Goal: Task Accomplishment & Management: Manage account settings

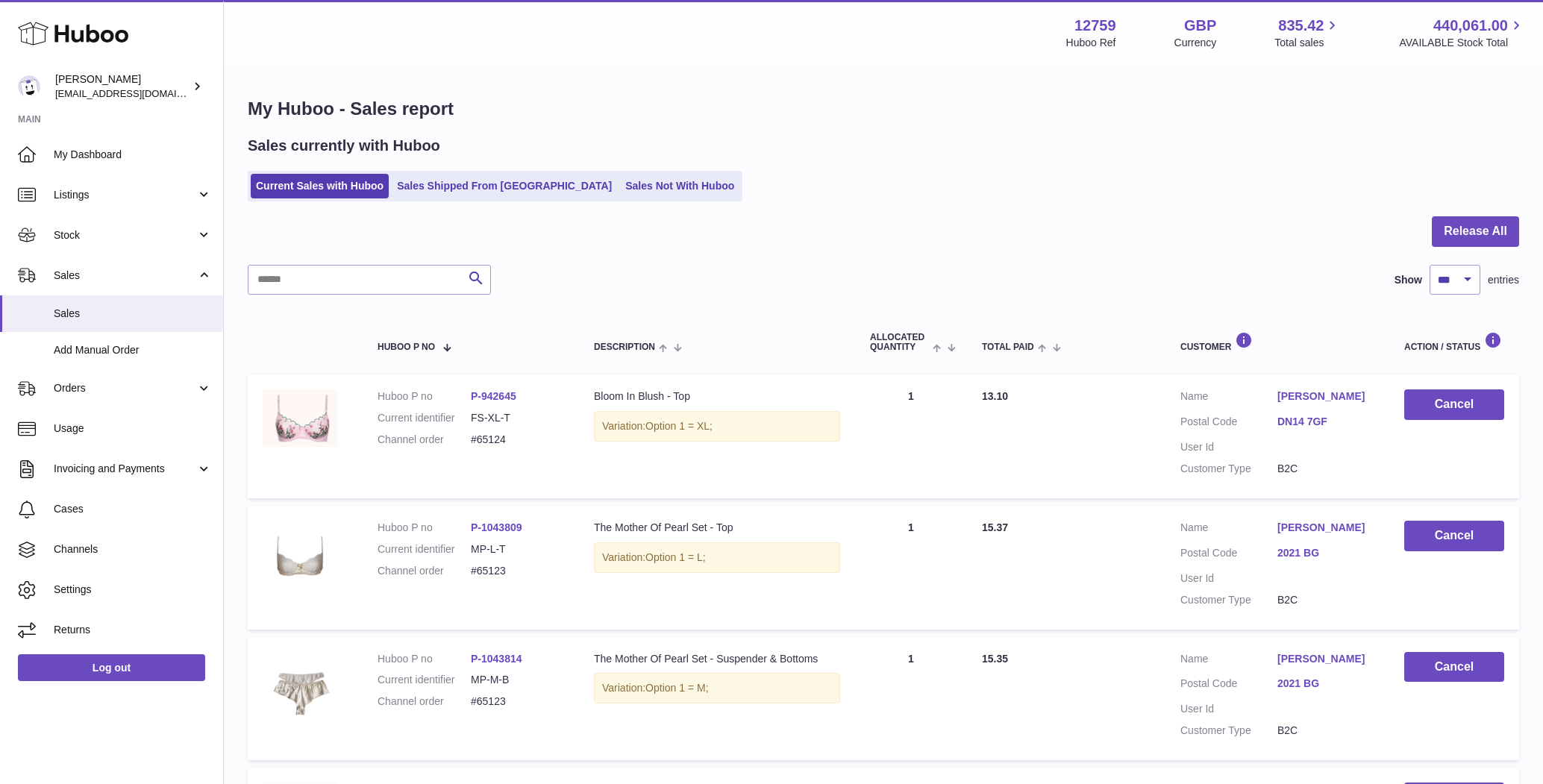
select select "***"
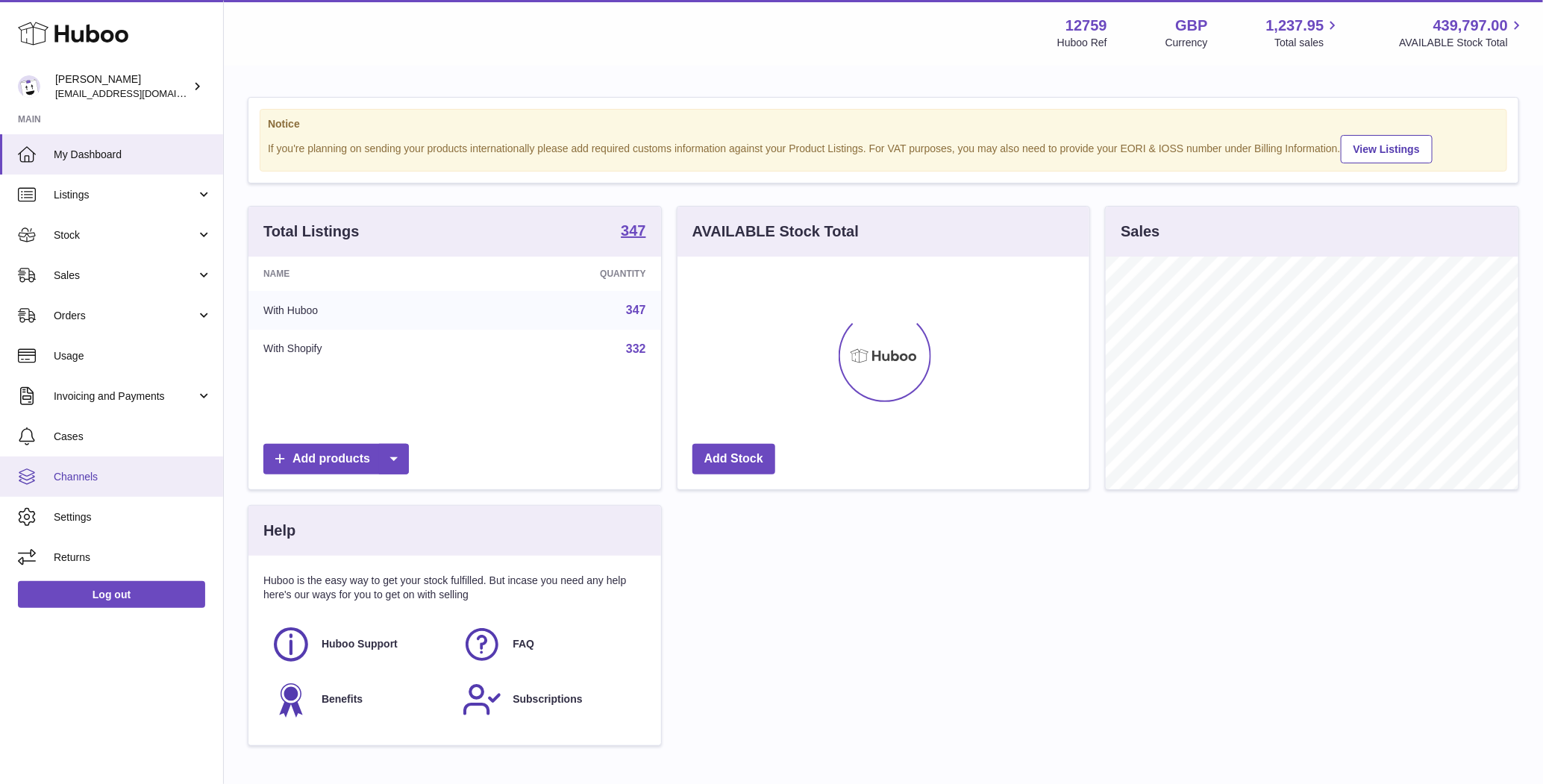
scroll to position [232, 413]
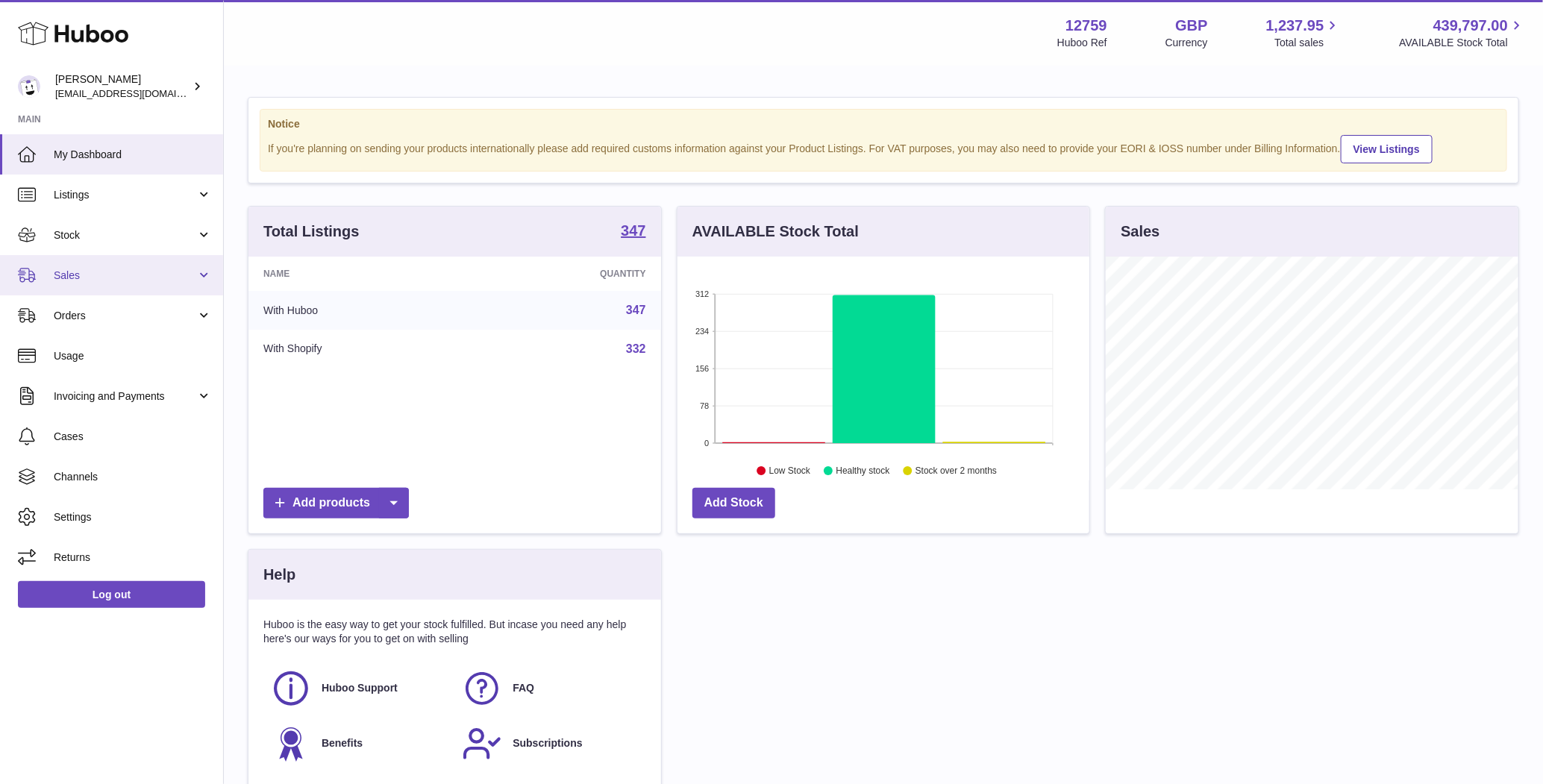
click at [129, 282] on link "Sales" at bounding box center [112, 275] width 223 height 40
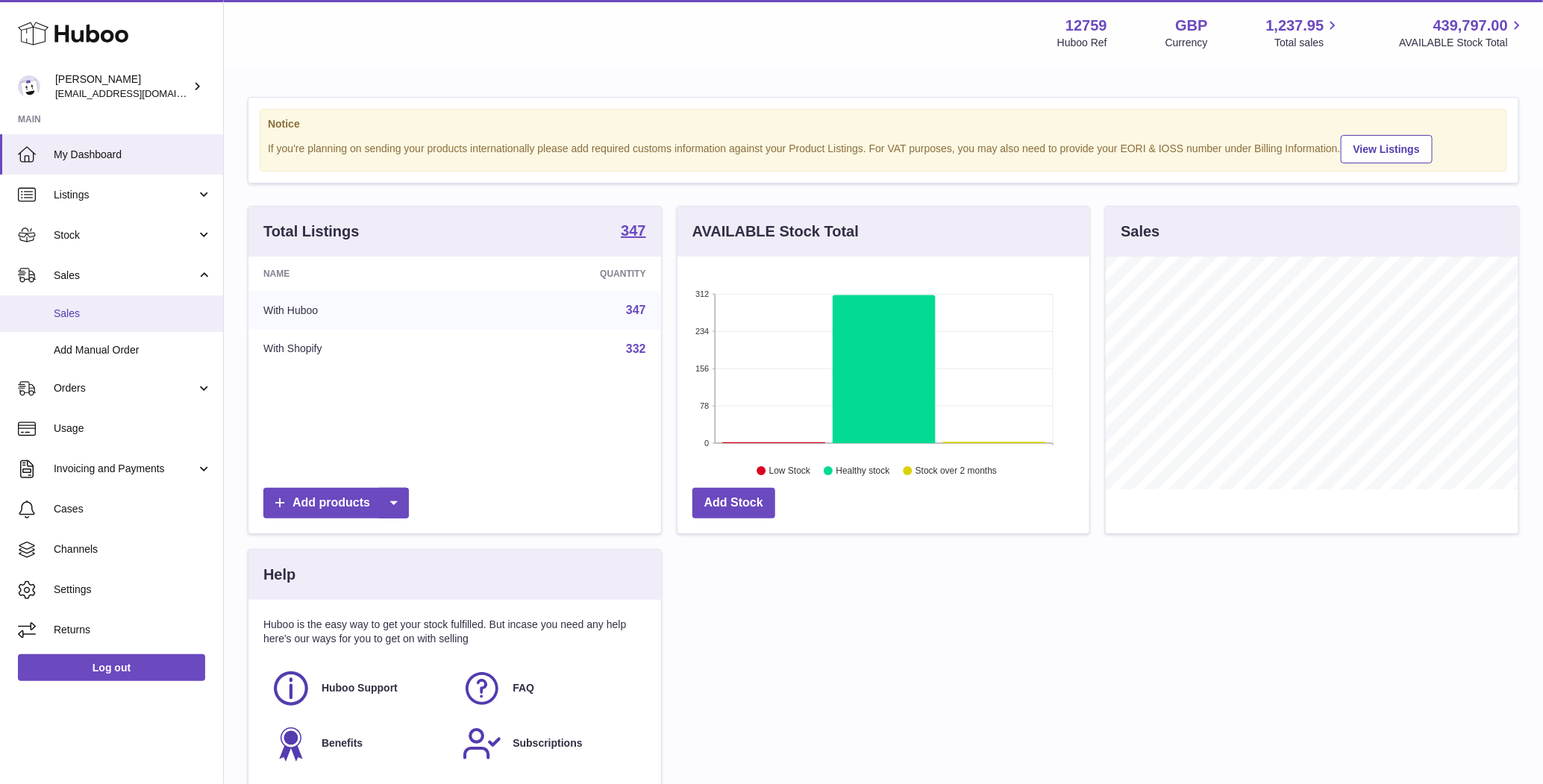
click at [112, 327] on link "Sales" at bounding box center [112, 313] width 223 height 36
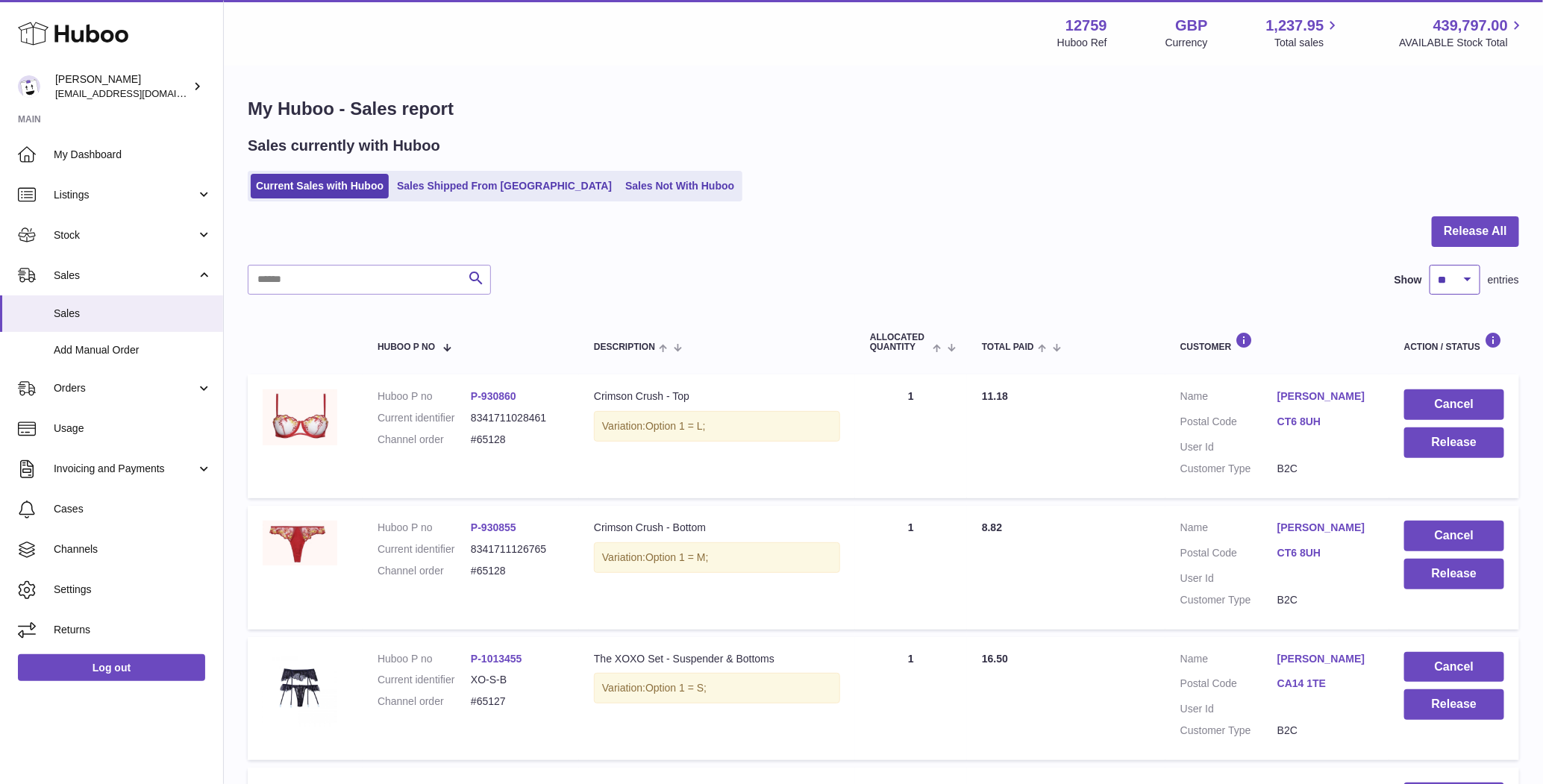
click at [1451, 283] on select "** ** ** ***" at bounding box center [1454, 279] width 51 height 30
select select "***"
click at [1430, 265] on select "** ** ** ***" at bounding box center [1454, 279] width 51 height 30
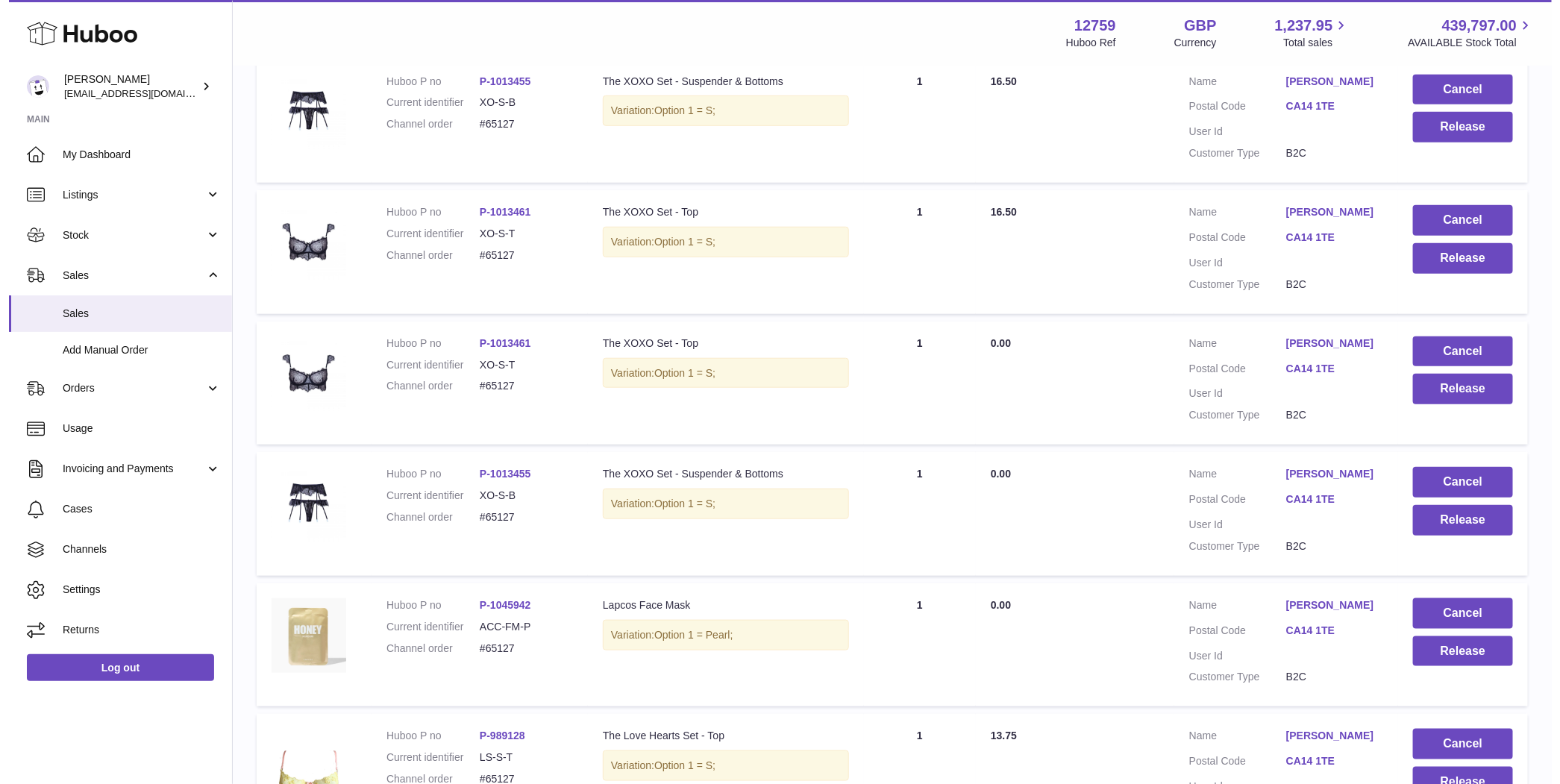
scroll to position [488, 0]
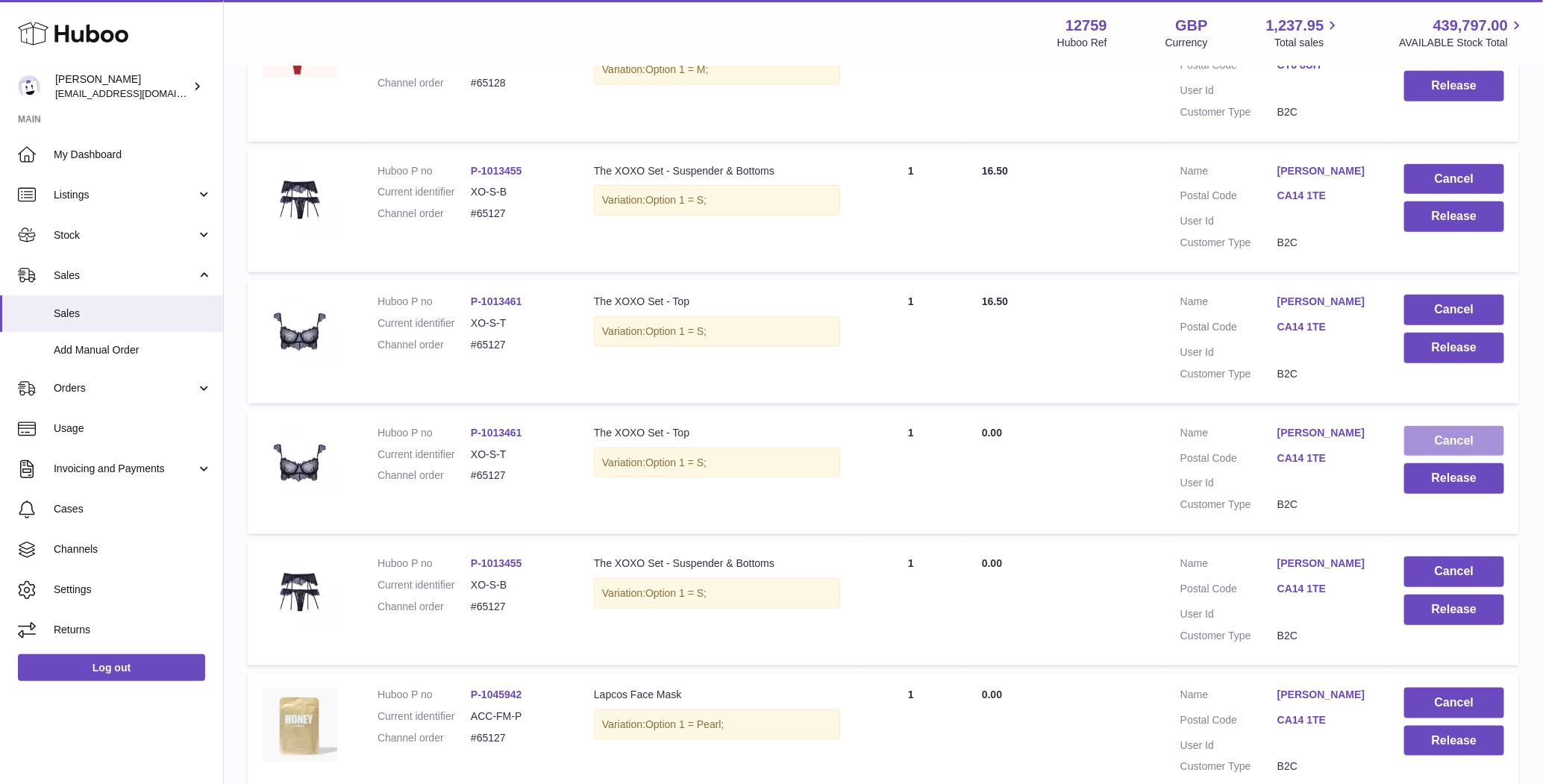
click at [1461, 456] on button "Cancel" at bounding box center [1453, 441] width 100 height 30
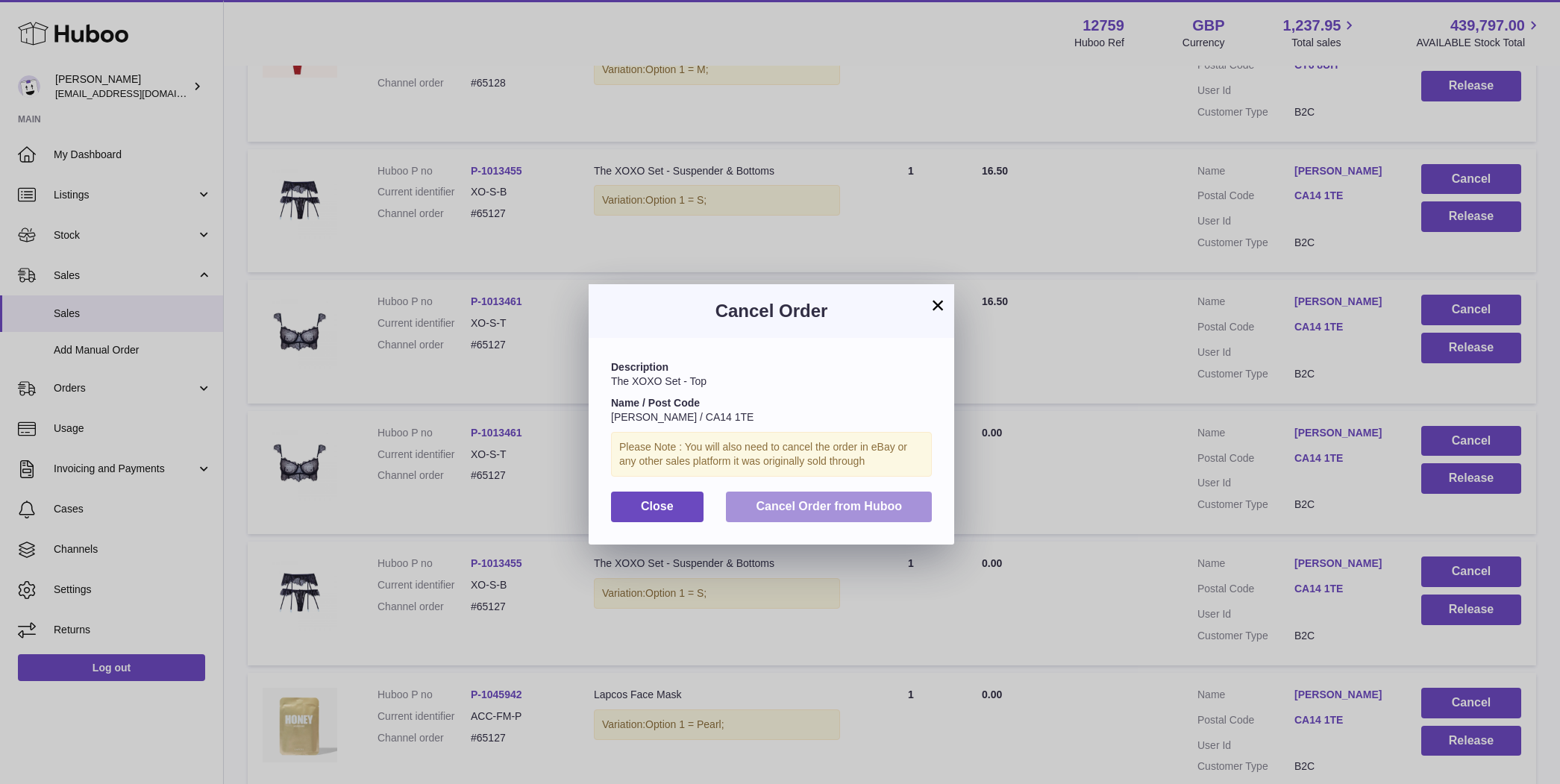
click at [786, 513] on button "Cancel Order from Huboo" at bounding box center [829, 507] width 206 height 30
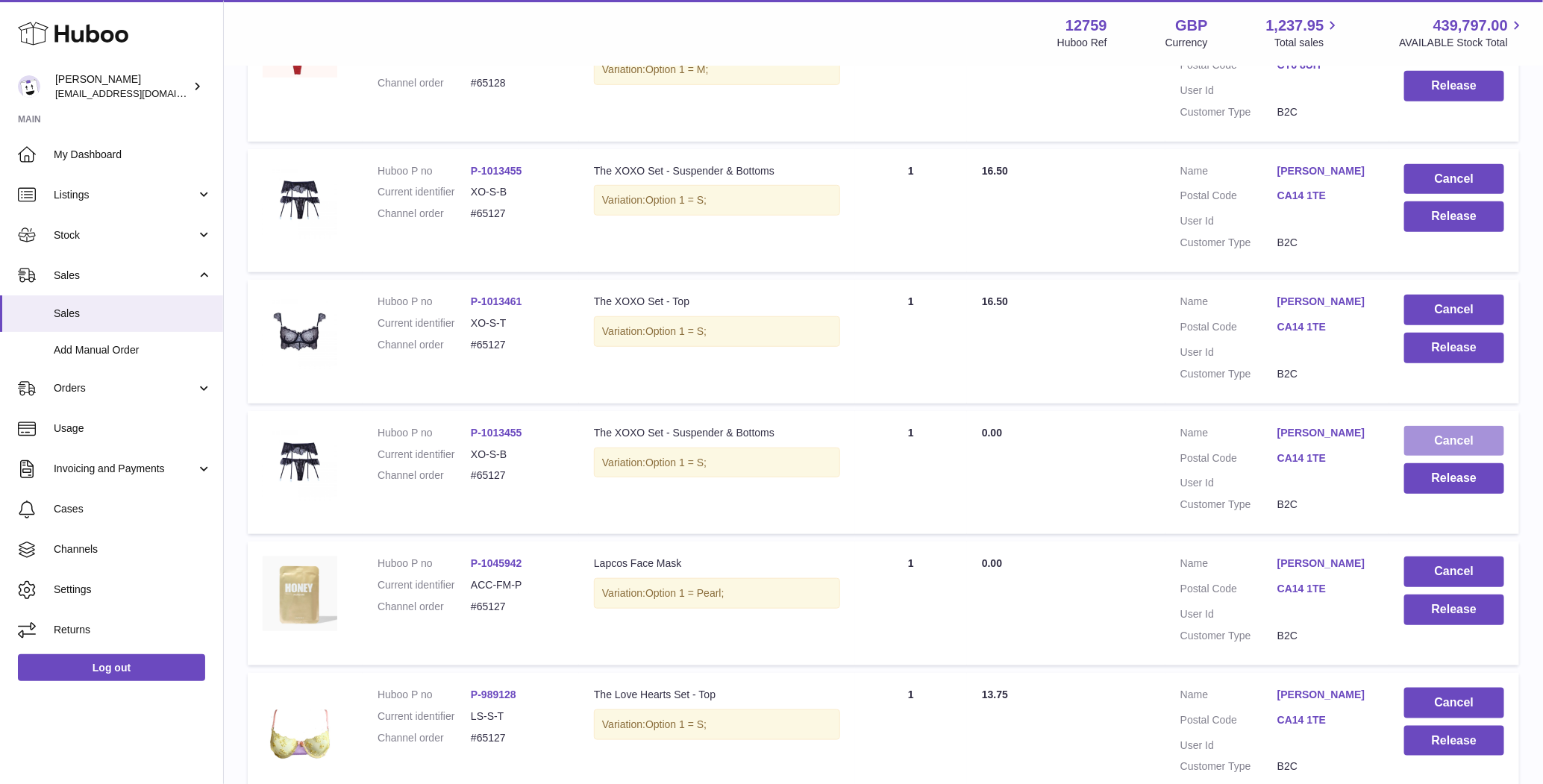
click at [1482, 456] on button "Cancel" at bounding box center [1453, 441] width 100 height 30
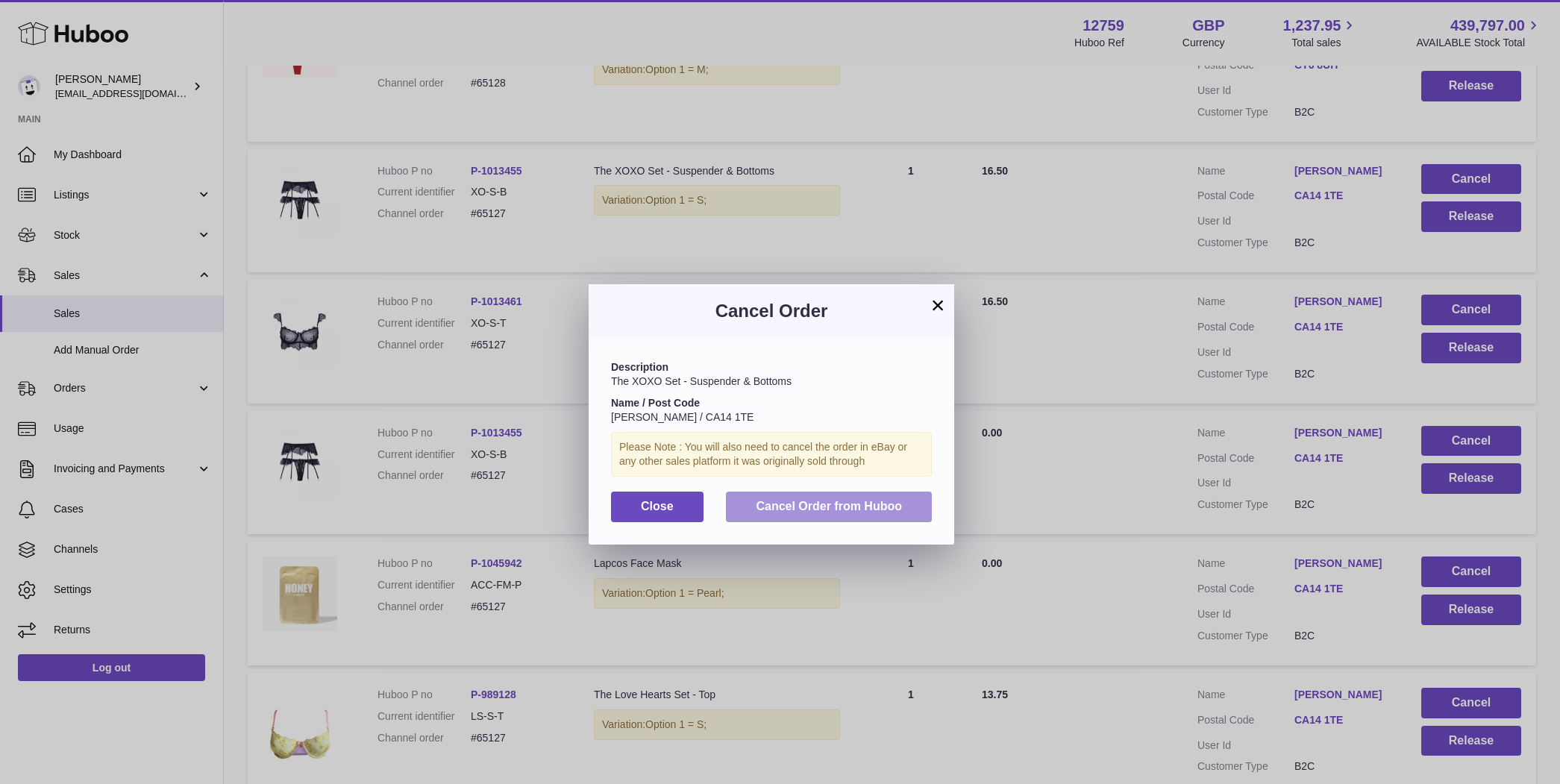
click at [907, 508] on button "Cancel Order from Huboo" at bounding box center [829, 507] width 206 height 30
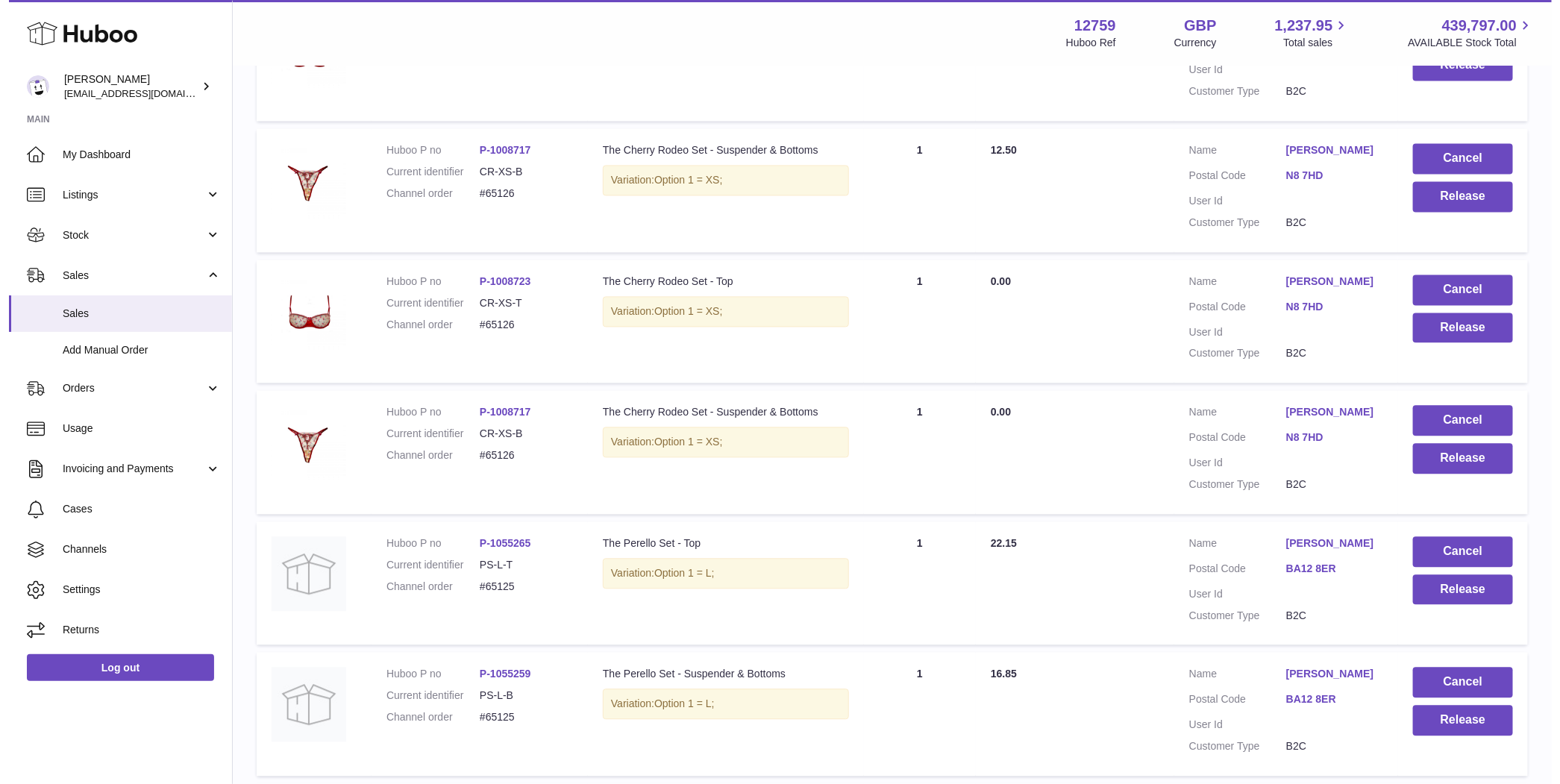
scroll to position [1592, 0]
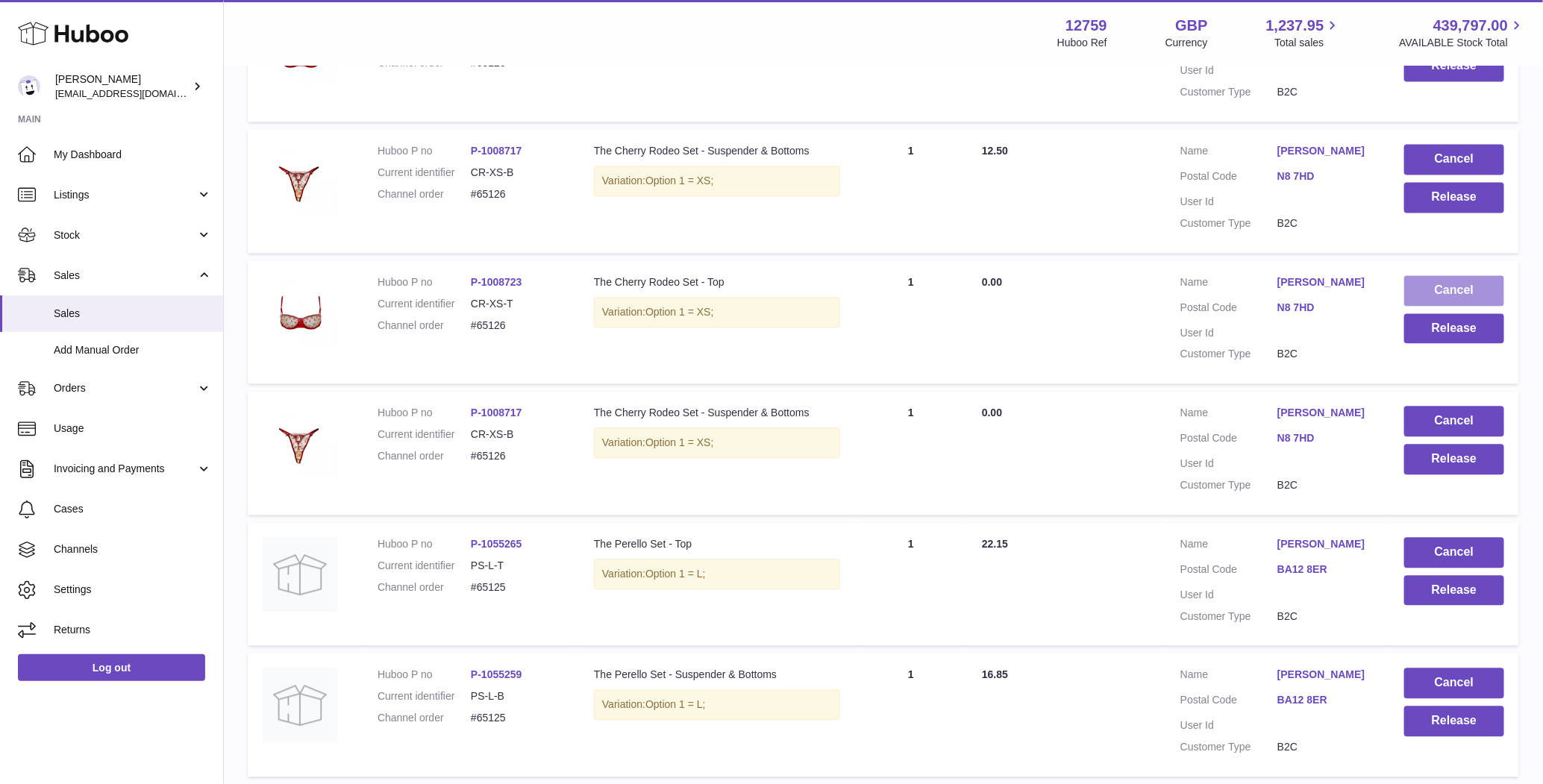
click at [1441, 306] on button "Cancel" at bounding box center [1453, 291] width 100 height 30
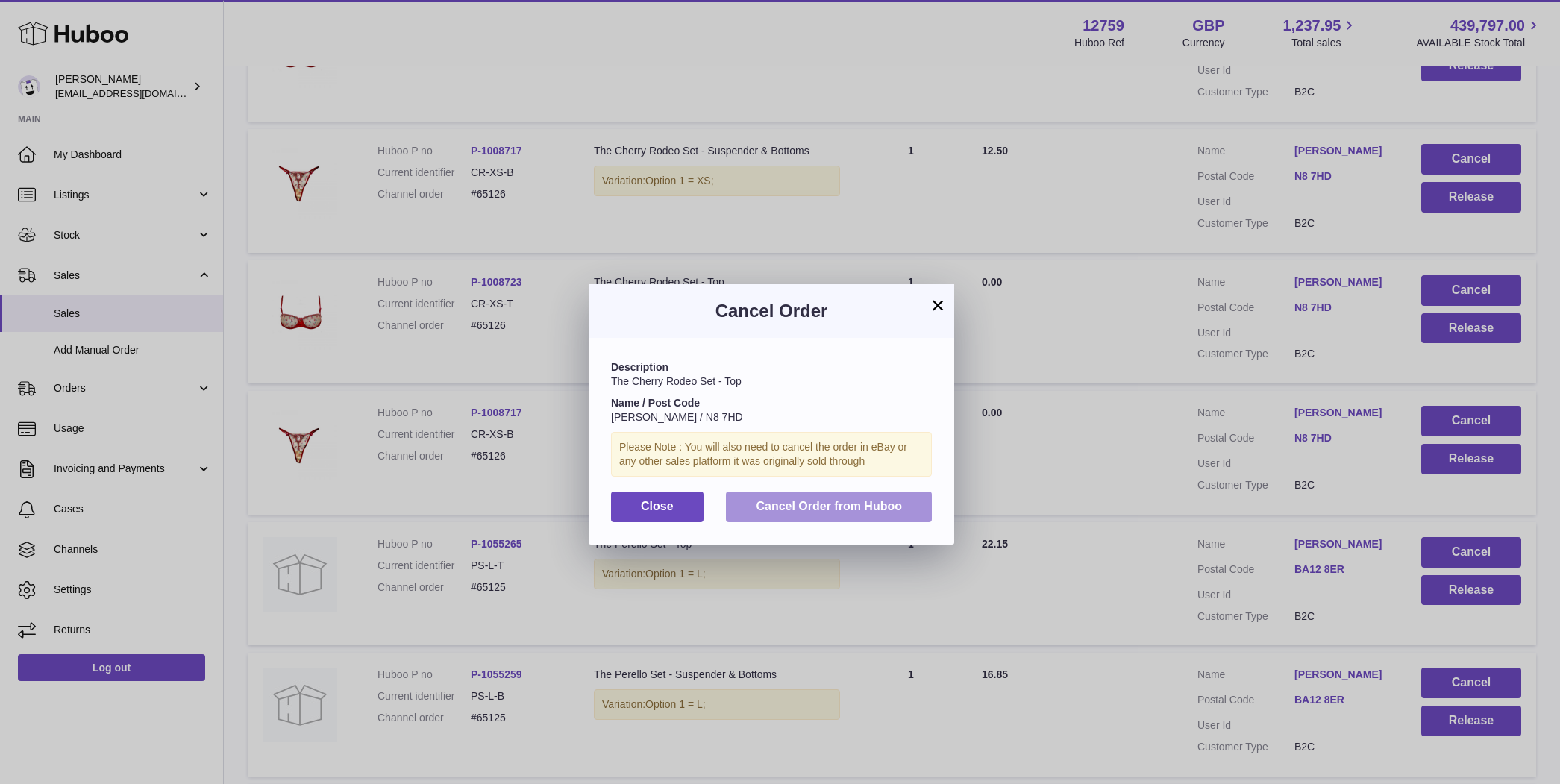
click at [878, 497] on button "Cancel Order from Huboo" at bounding box center [829, 507] width 206 height 30
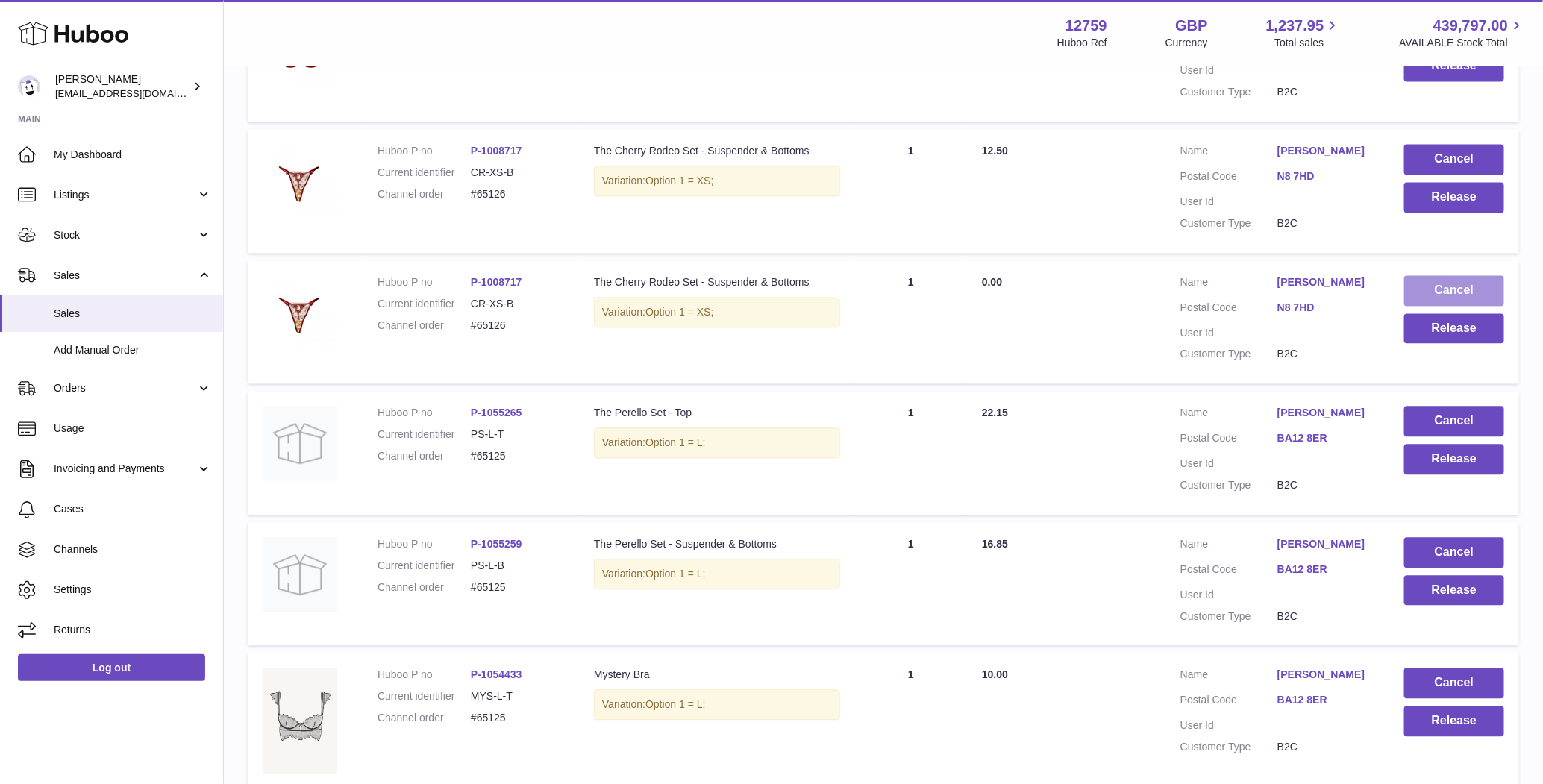
click at [1463, 306] on button "Cancel" at bounding box center [1453, 291] width 100 height 30
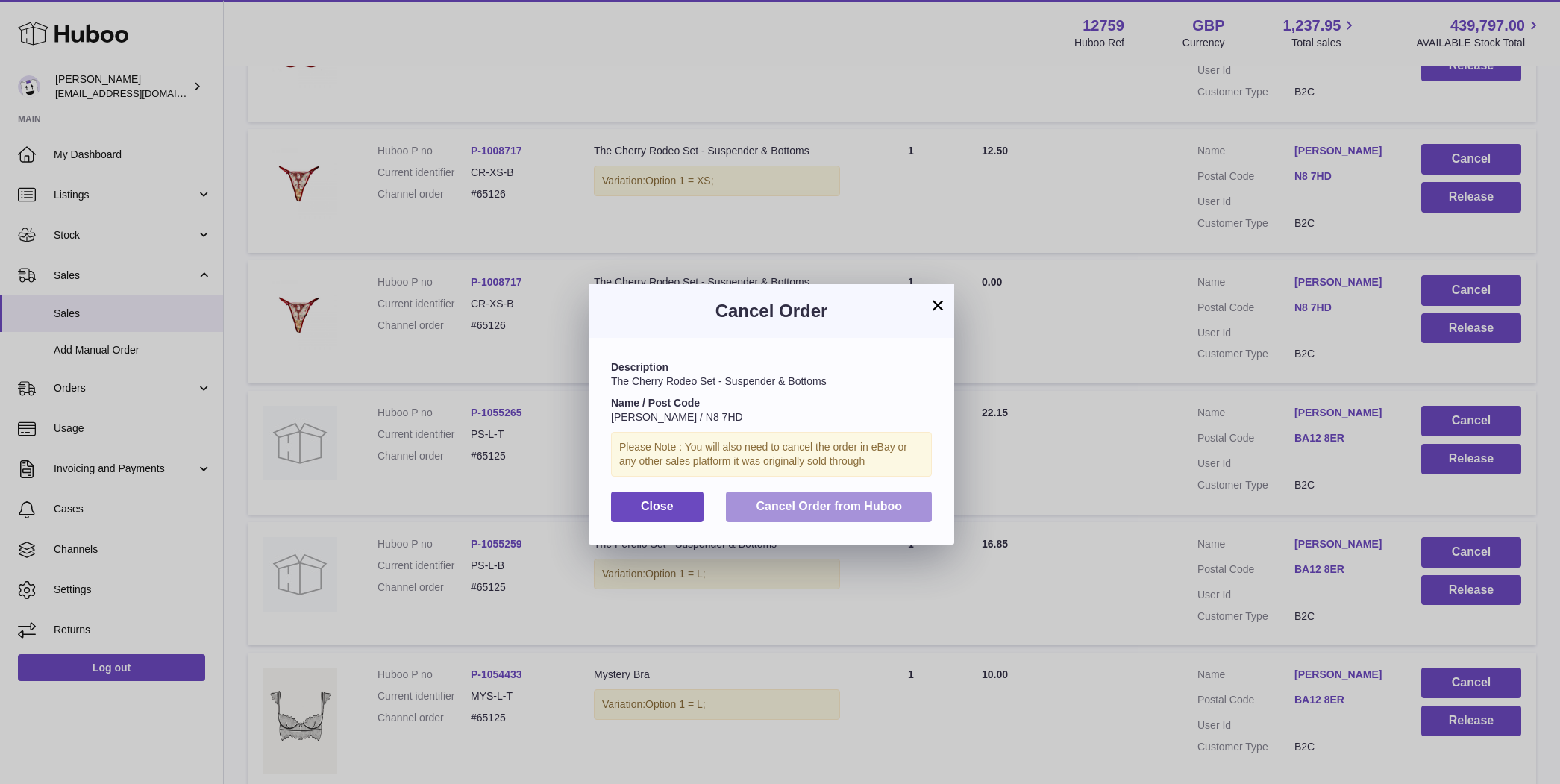
click at [877, 496] on button "Cancel Order from Huboo" at bounding box center [829, 507] width 206 height 30
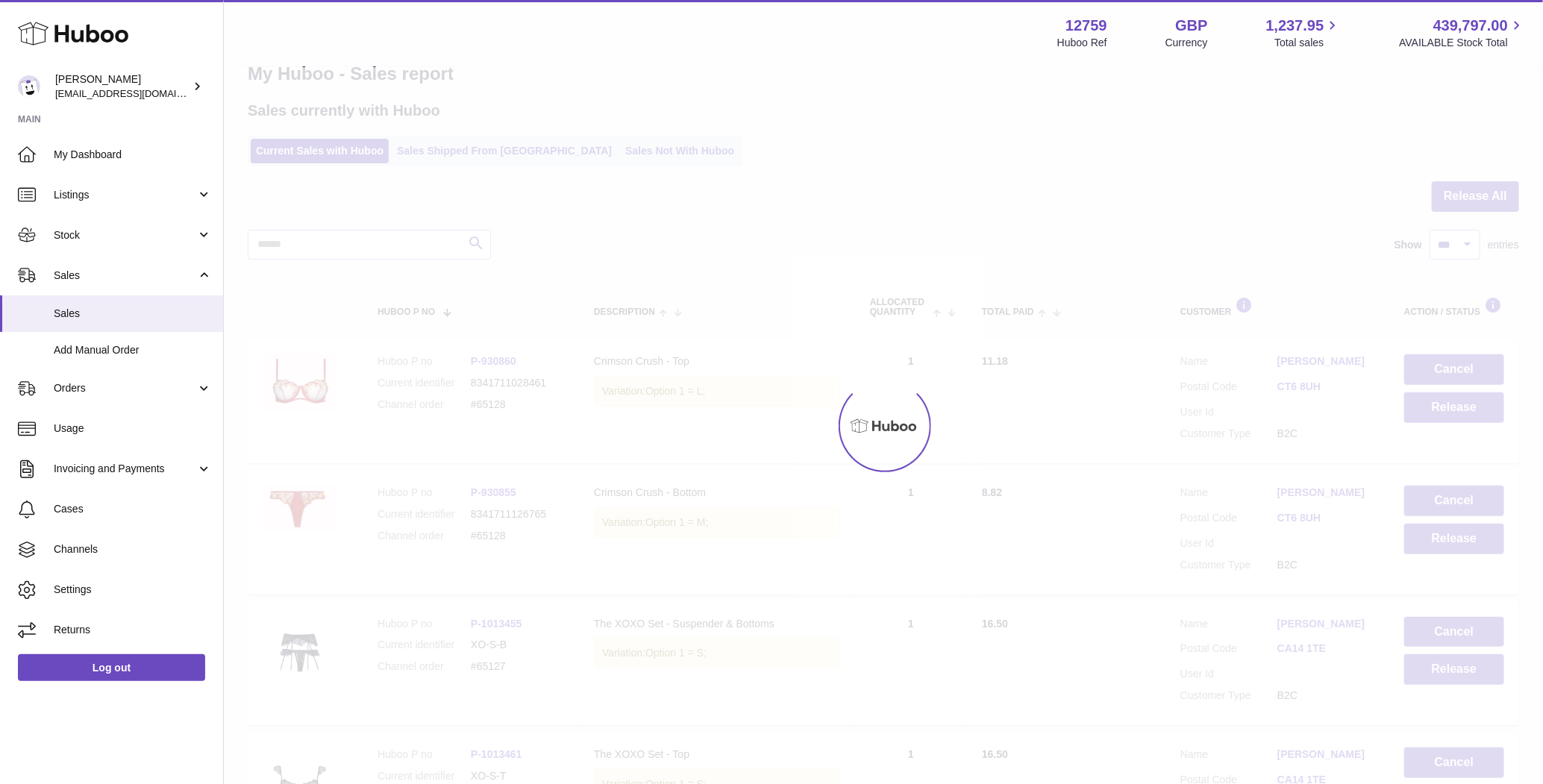
scroll to position [0, 0]
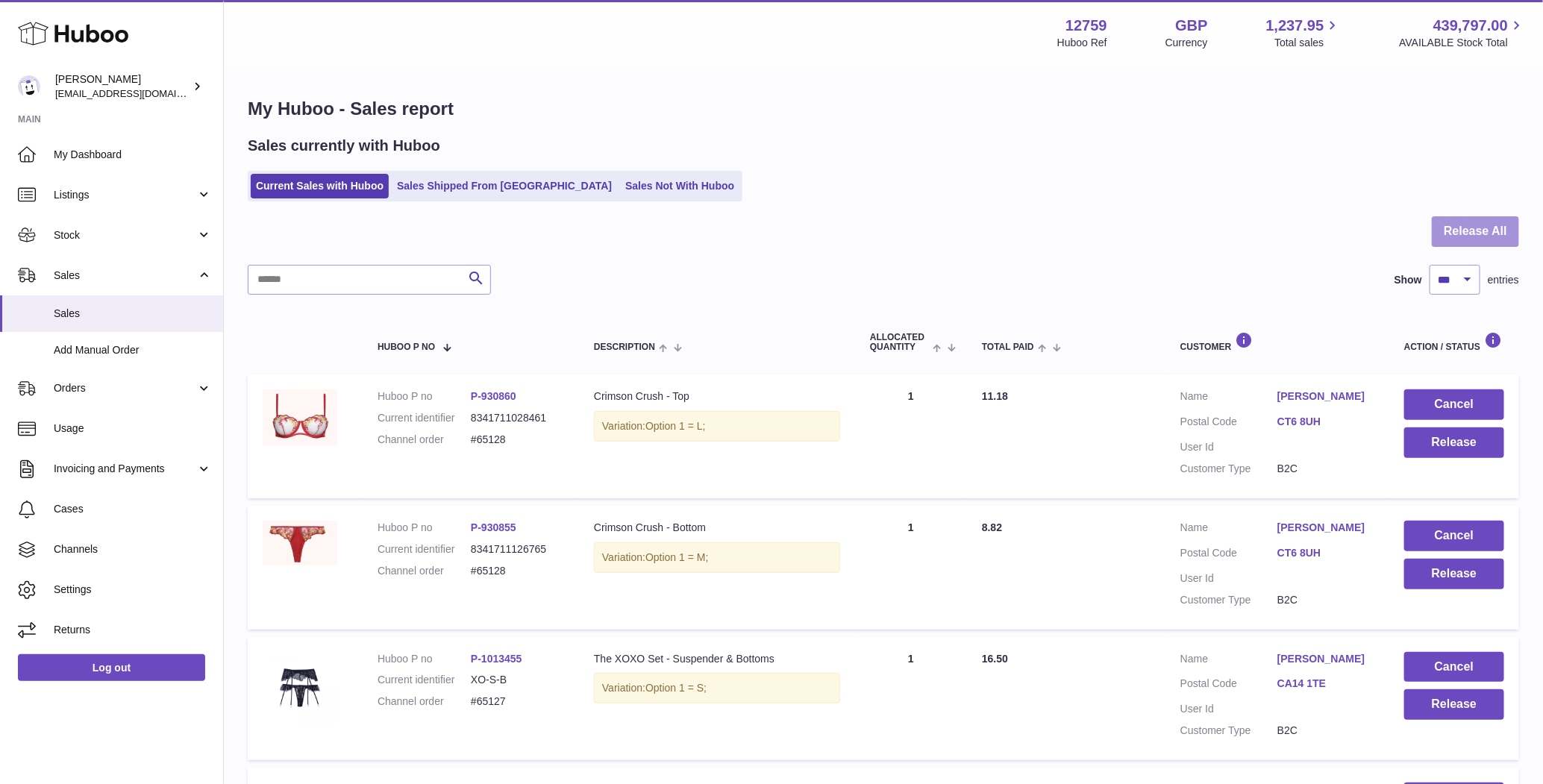
click at [1455, 231] on button "Release All" at bounding box center [1475, 231] width 88 height 30
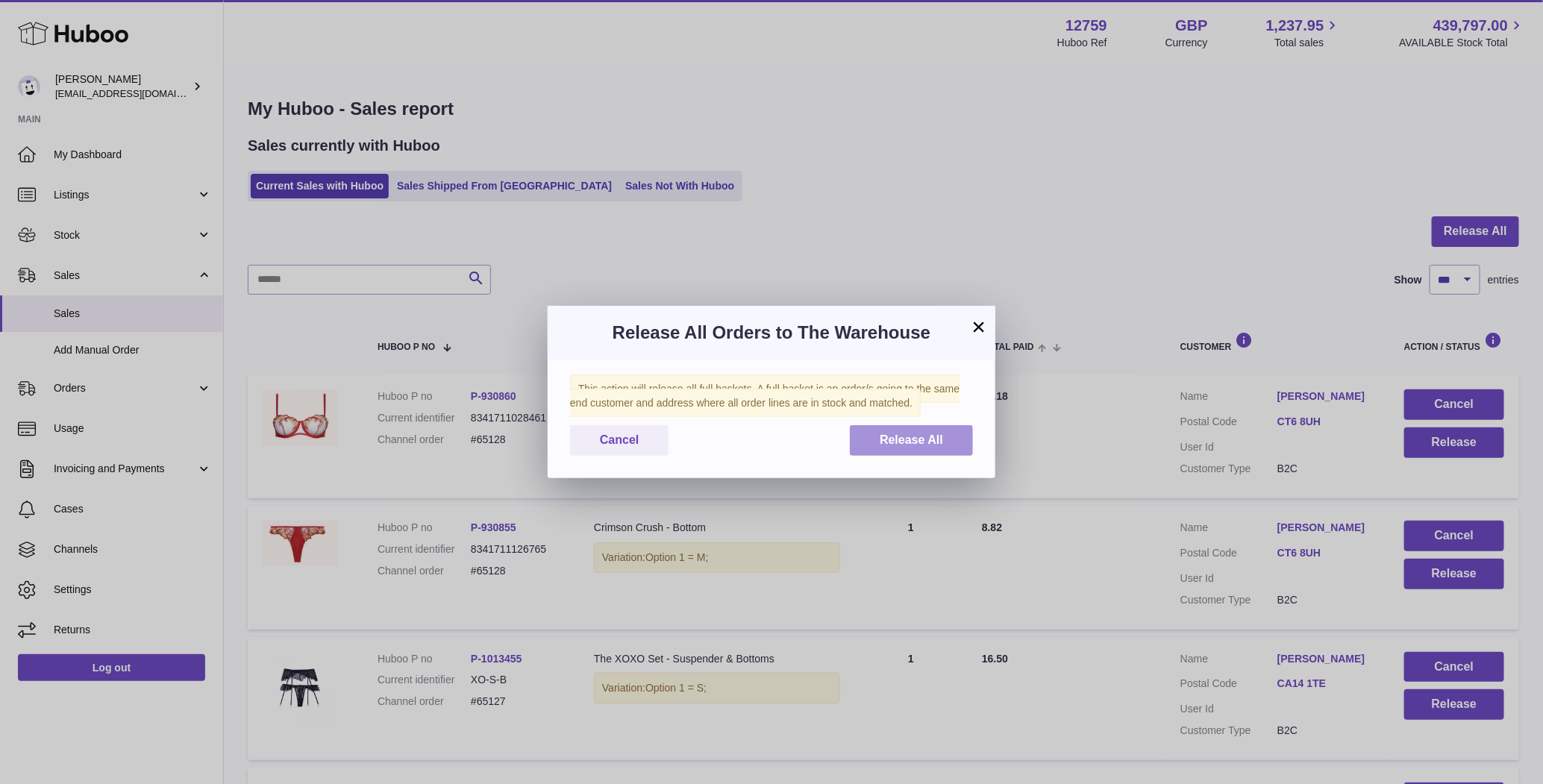
click at [911, 441] on span "Release All" at bounding box center [911, 439] width 64 height 12
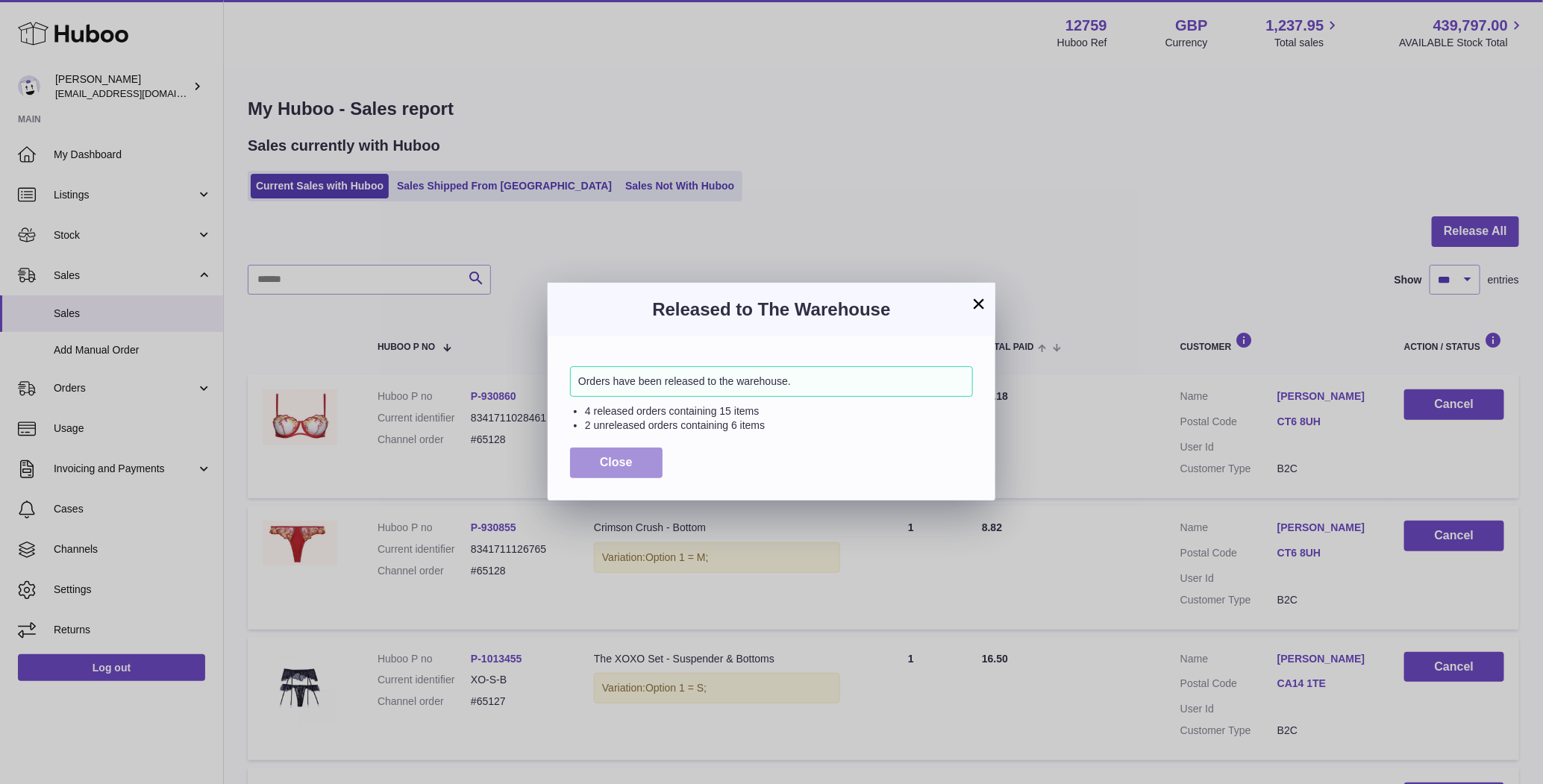
drag, startPoint x: 619, startPoint y: 460, endPoint x: 551, endPoint y: 242, distance: 228.4
click at [619, 460] on span "Close" at bounding box center [616, 461] width 32 height 12
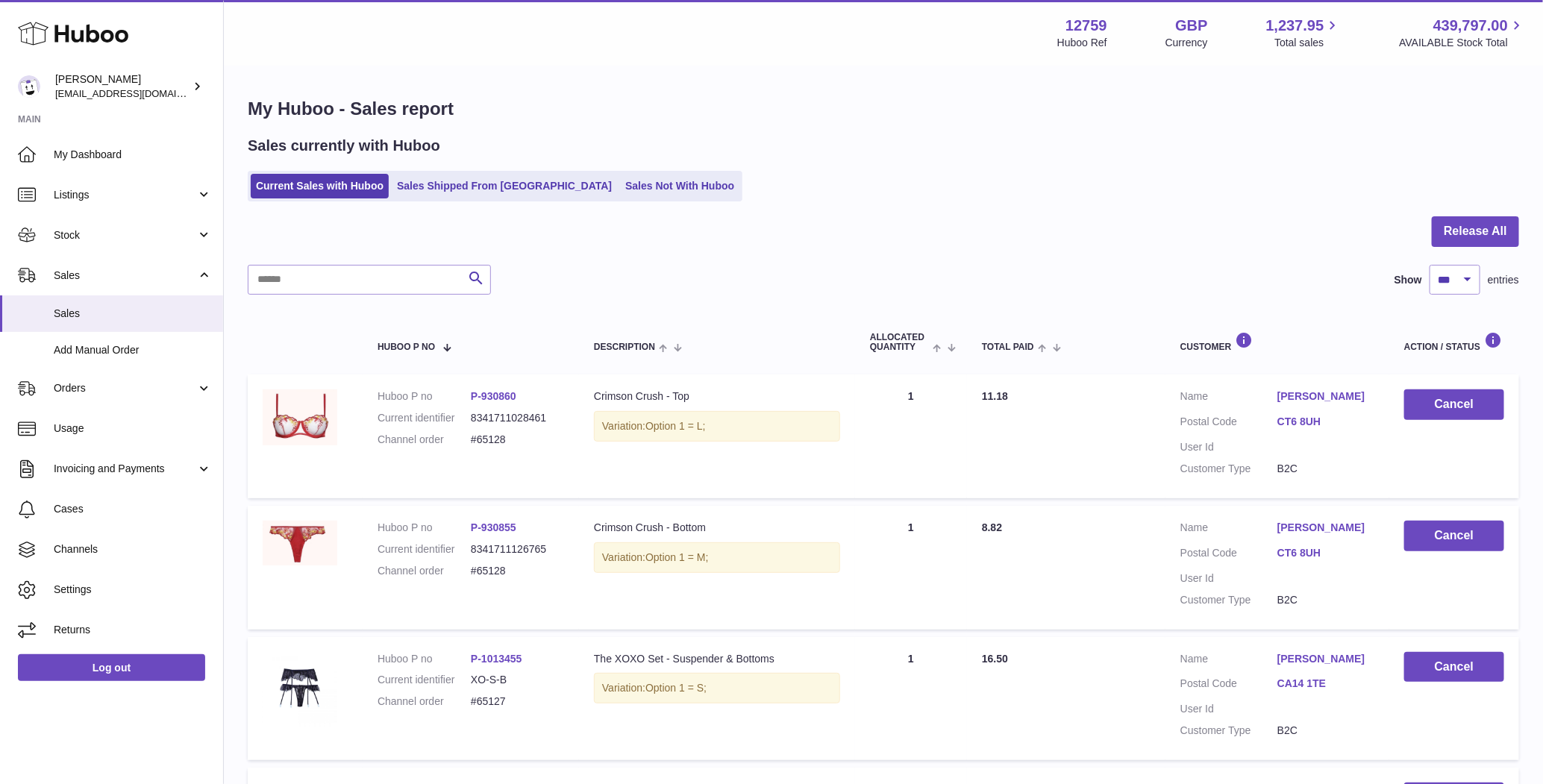
click at [496, 171] on ul "Current Sales with Huboo Sales Shipped From Huboo Sales Not With Huboo" at bounding box center [495, 186] width 495 height 30
click at [493, 176] on link "Sales Shipped From [GEOGRAPHIC_DATA]" at bounding box center [504, 186] width 225 height 25
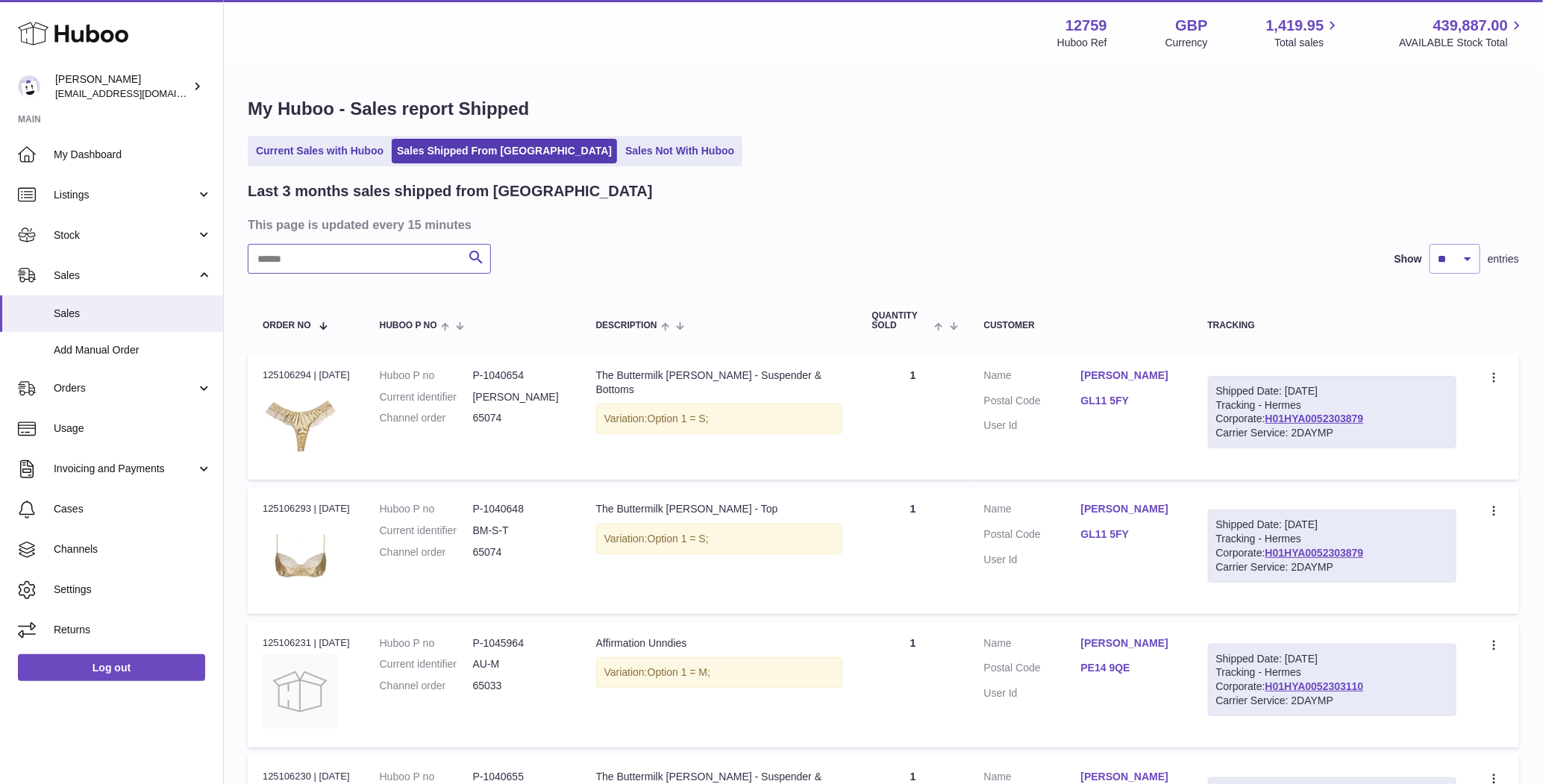
click at [412, 262] on input "text" at bounding box center [369, 258] width 243 height 30
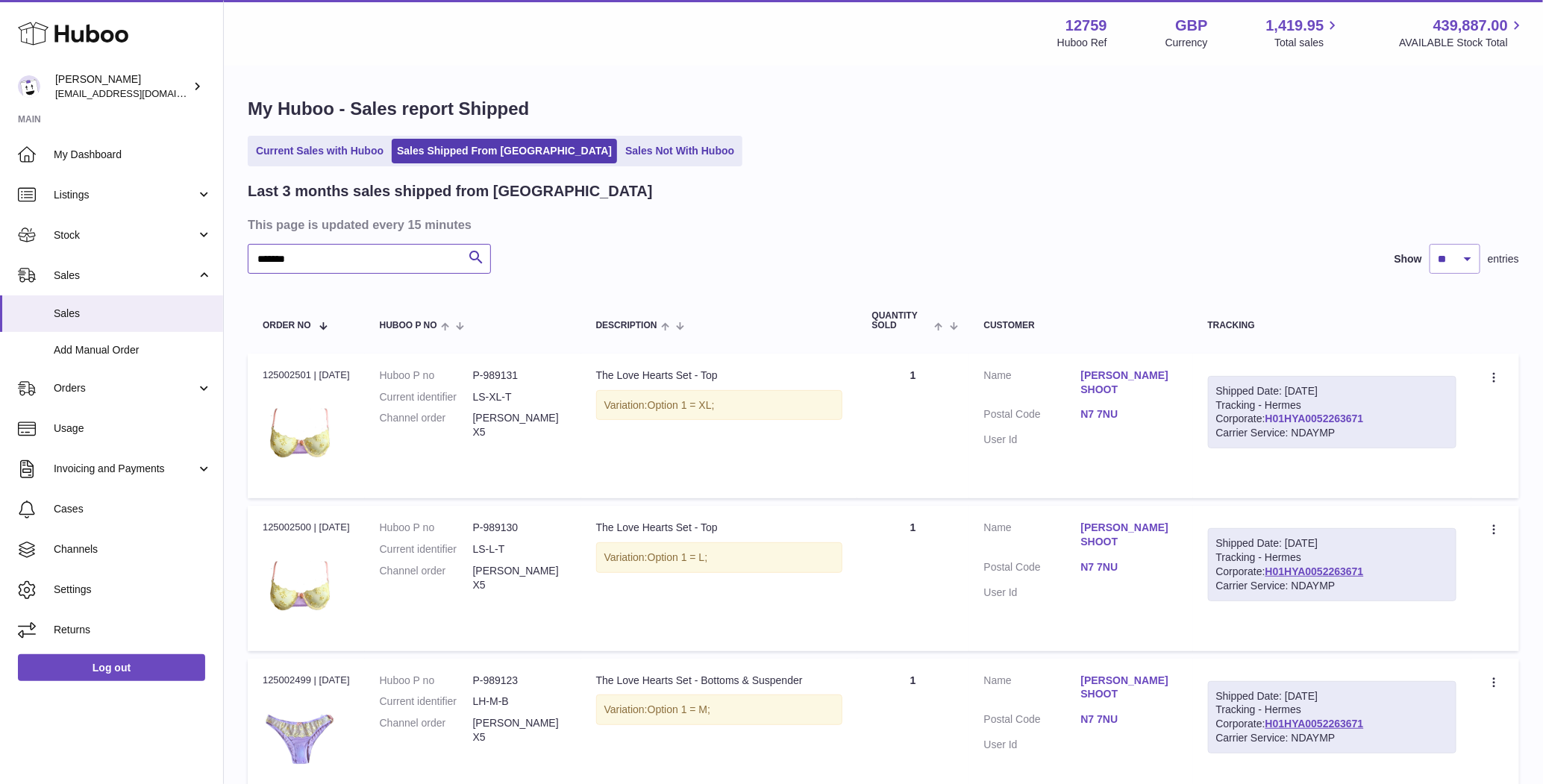
type input "*******"
click at [1296, 419] on link "H01HYA0052263671" at bounding box center [1313, 418] width 98 height 12
